Goal: Task Accomplishment & Management: Use online tool/utility

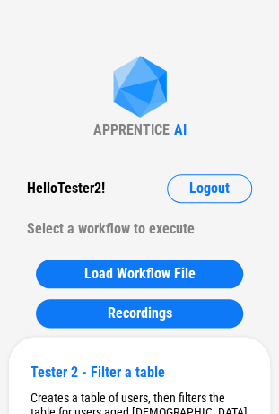
scroll to position [89, 0]
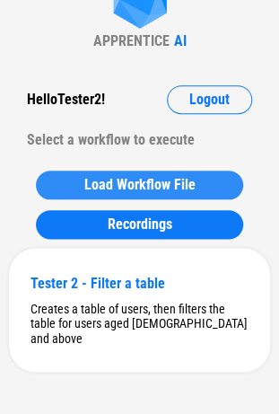
click at [128, 185] on span "Load Workflow File" at bounding box center [139, 185] width 111 height 14
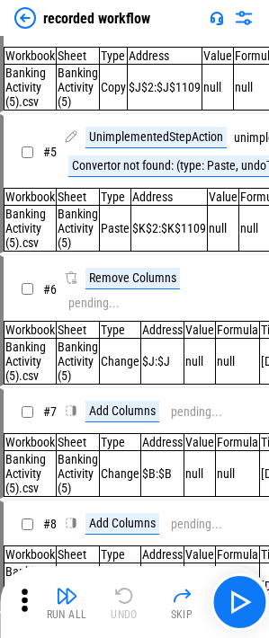
scroll to position [539, 0]
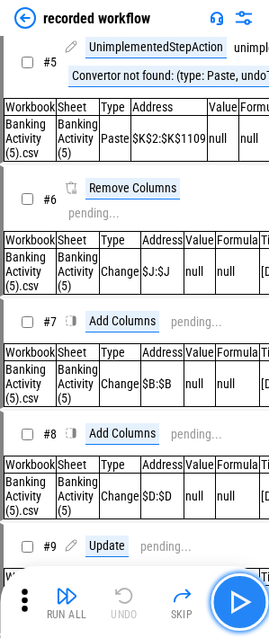
click at [244, 413] on img "button" at bounding box center [239, 602] width 29 height 29
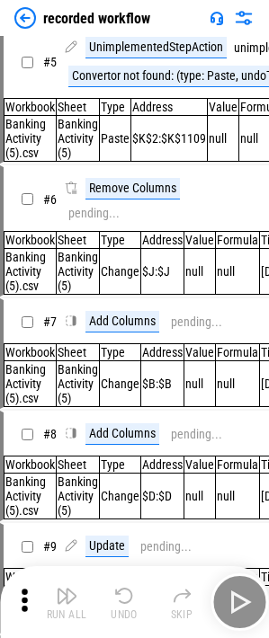
scroll to position [562, 0]
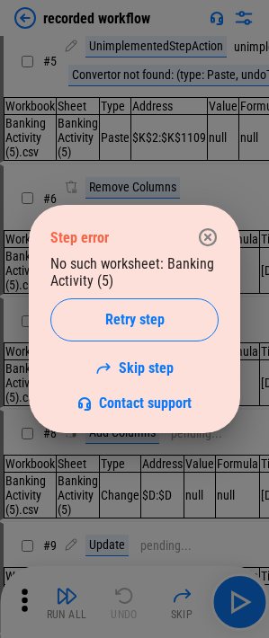
click at [198, 242] on icon "button" at bounding box center [208, 237] width 22 height 22
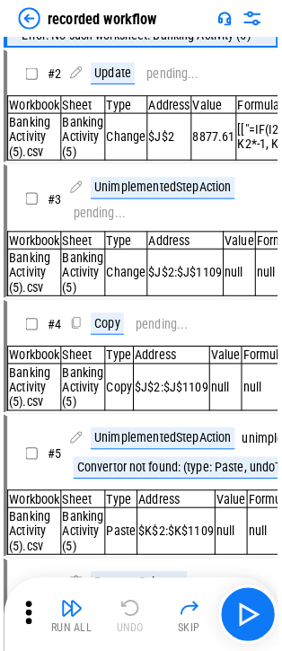
scroll to position [0, 0]
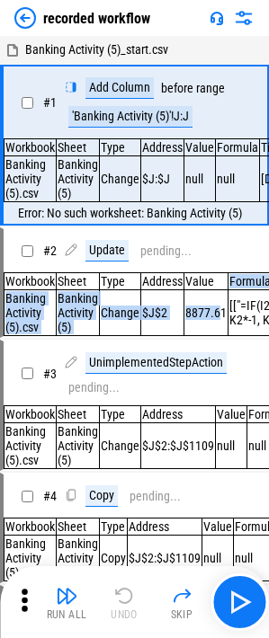
drag, startPoint x: 217, startPoint y: 334, endPoint x: 217, endPoint y: 297, distance: 37.7
click at [217, 308] on table "Workbook Sheet Type Address Value Formula Time Banking Activity (5).csv Banking…" at bounding box center [211, 304] width 414 height 64
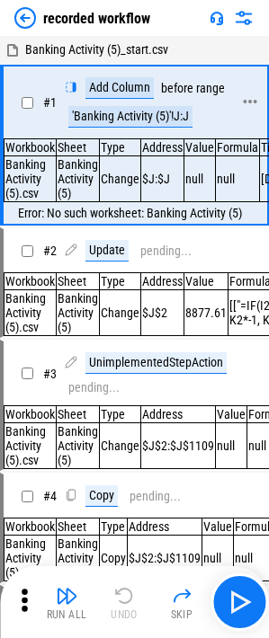
click at [187, 118] on div "'Banking Activity (5)'!J:J" at bounding box center [130, 117] width 124 height 22
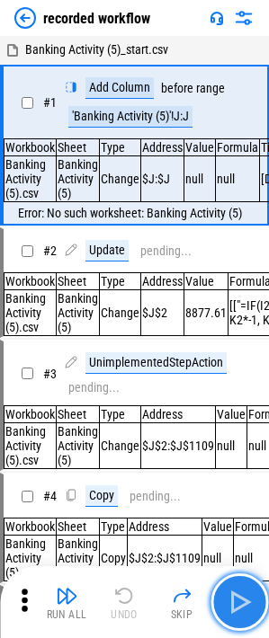
click at [228, 413] on button "button" at bounding box center [239, 602] width 58 height 58
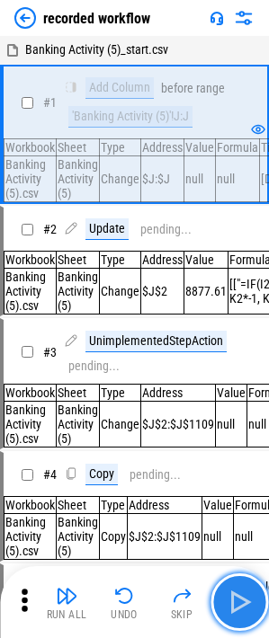
click at [229, 413] on img "button" at bounding box center [239, 602] width 29 height 29
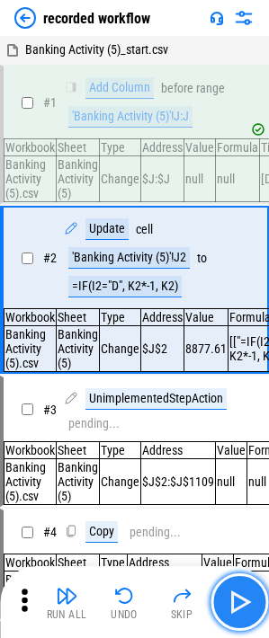
click at [237, 413] on img "button" at bounding box center [239, 602] width 29 height 29
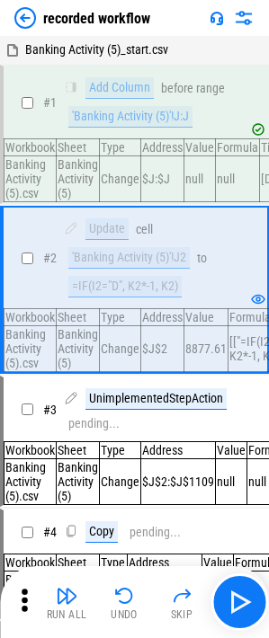
click at [23, 17] on img at bounding box center [25, 18] width 22 height 22
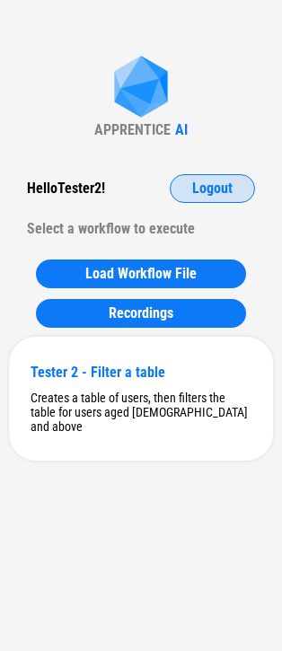
click at [210, 183] on span "Logout" at bounding box center [212, 189] width 40 height 14
